Goal: Task Accomplishment & Management: Manage account settings

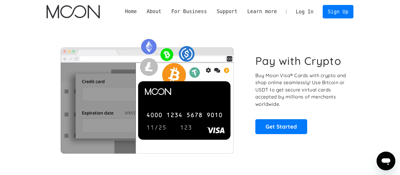
click at [310, 12] on link "Log In" at bounding box center [305, 11] width 28 height 13
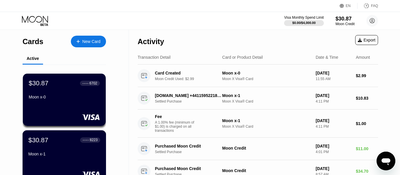
click at [94, 154] on div "Moon x-1" at bounding box center [64, 154] width 72 height 5
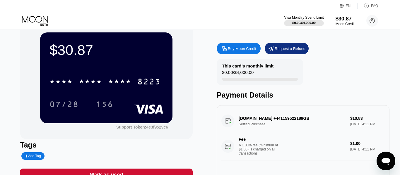
scroll to position [17, 0]
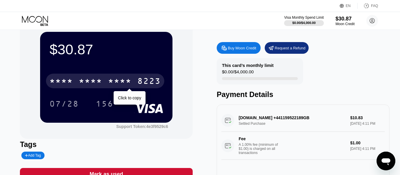
click at [128, 81] on div "* * * *" at bounding box center [119, 81] width 23 height 9
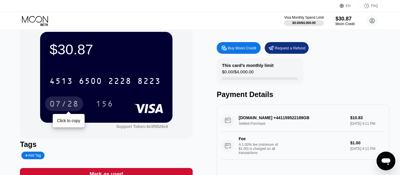
click at [66, 105] on div "07/28" at bounding box center [64, 104] width 29 height 9
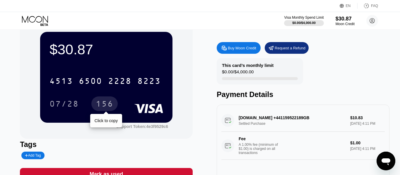
click at [107, 104] on div "156" at bounding box center [105, 104] width 18 height 9
